Goal: Task Accomplishment & Management: Manage account settings

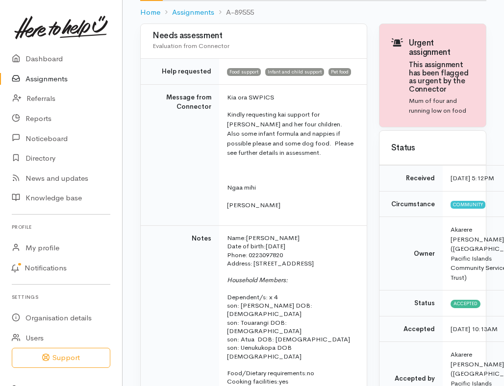
scroll to position [98, 0]
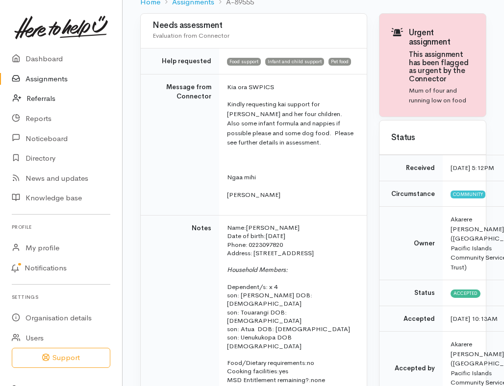
click at [39, 99] on link "Referrals" at bounding box center [61, 99] width 122 height 20
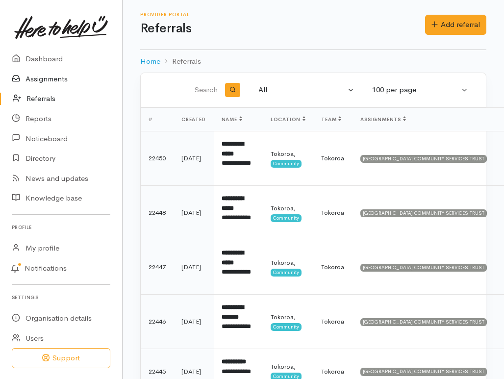
click at [45, 79] on link "Assignments" at bounding box center [61, 79] width 122 height 20
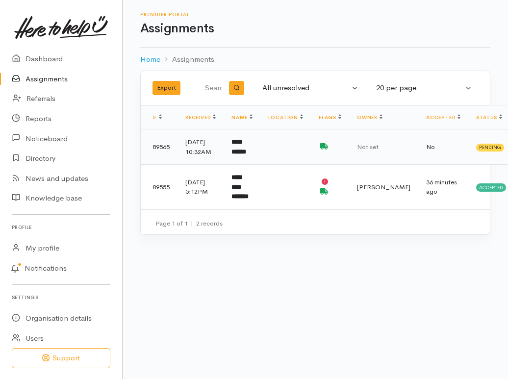
click at [244, 155] on b "**********" at bounding box center [238, 147] width 15 height 16
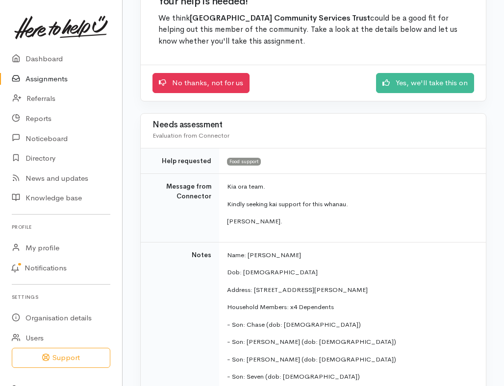
scroll to position [49, 0]
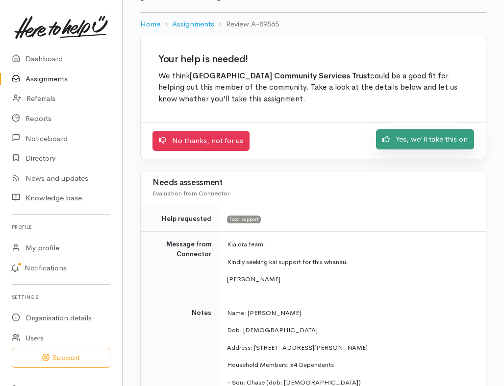
click at [402, 145] on link "Yes, we'll take this on" at bounding box center [425, 139] width 98 height 20
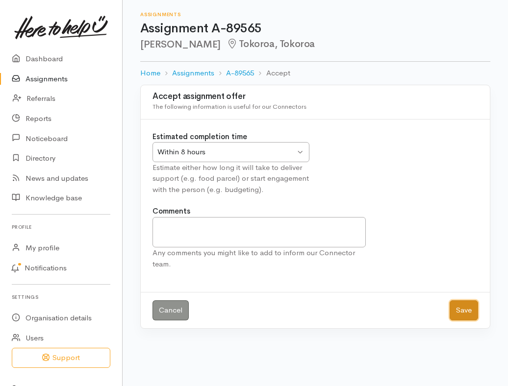
click at [467, 312] on button "Save" at bounding box center [463, 310] width 28 height 20
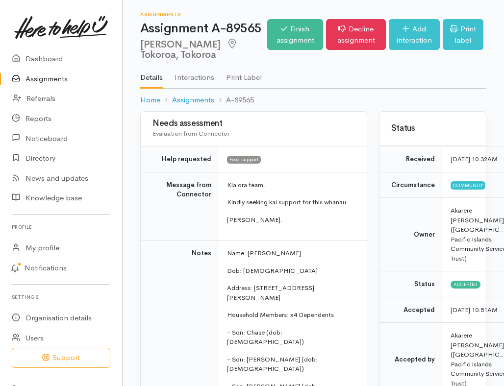
click at [37, 75] on link "Assignments" at bounding box center [61, 79] width 122 height 20
